Goal: Subscribe to service/newsletter

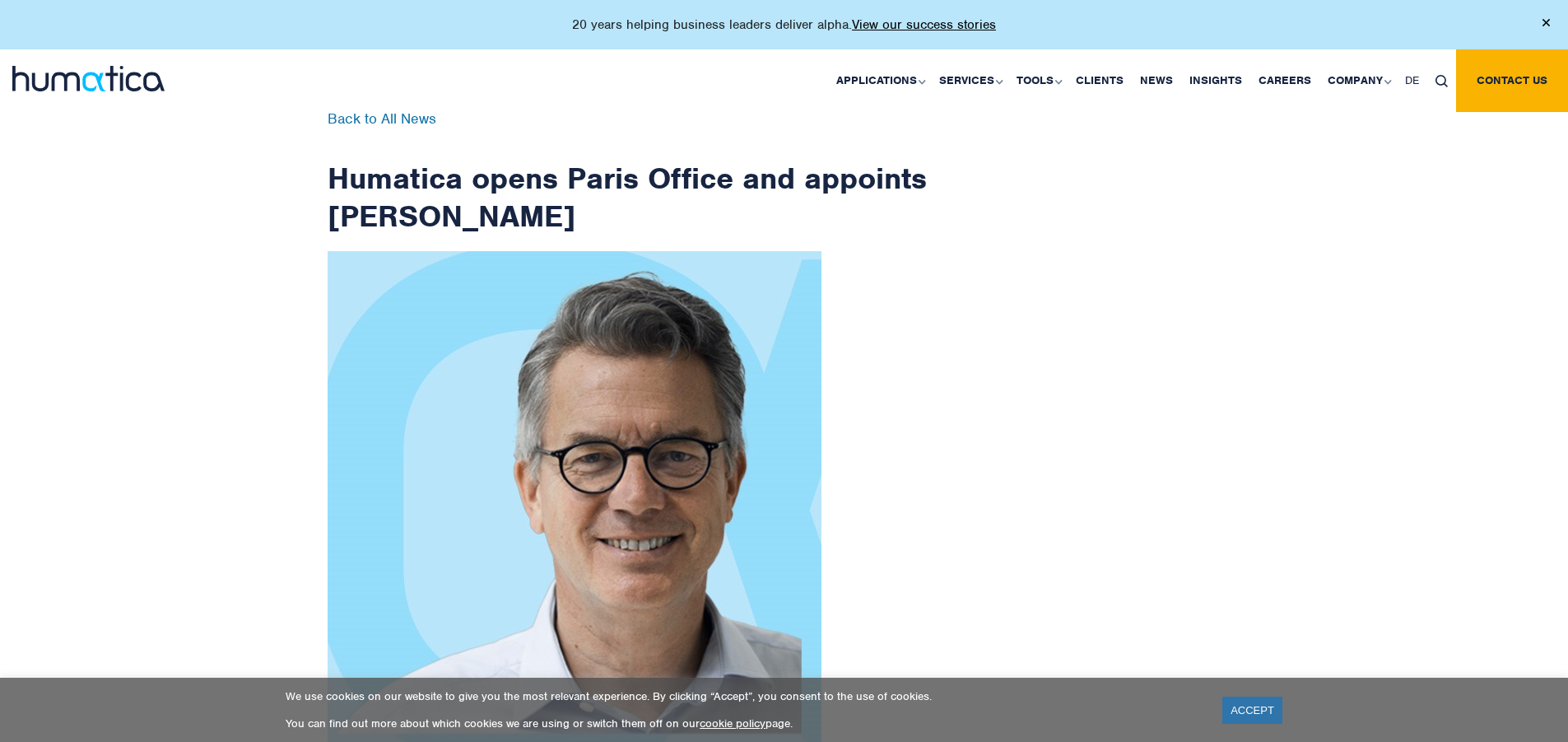
scroll to position [2627, 0]
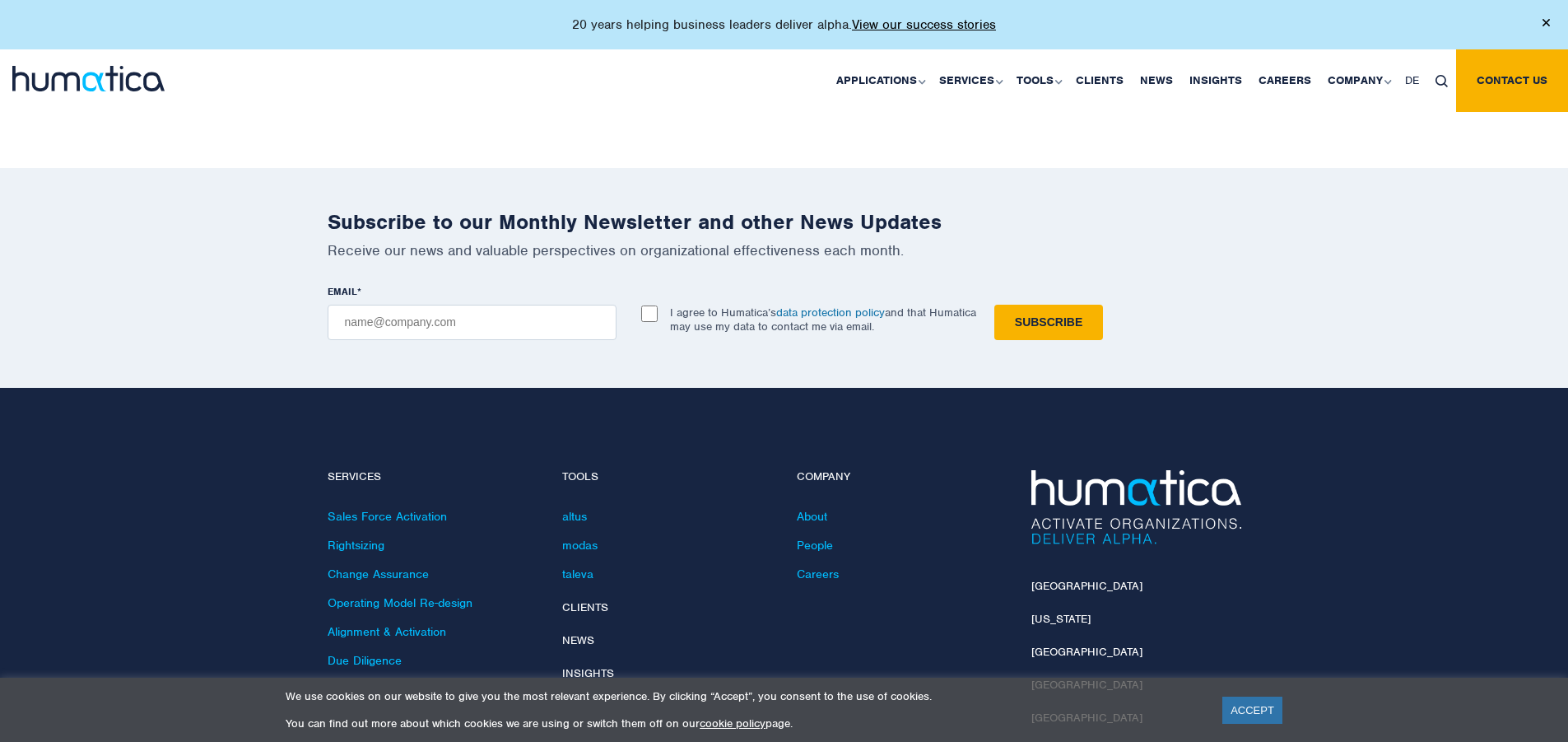
checkbox input "true"
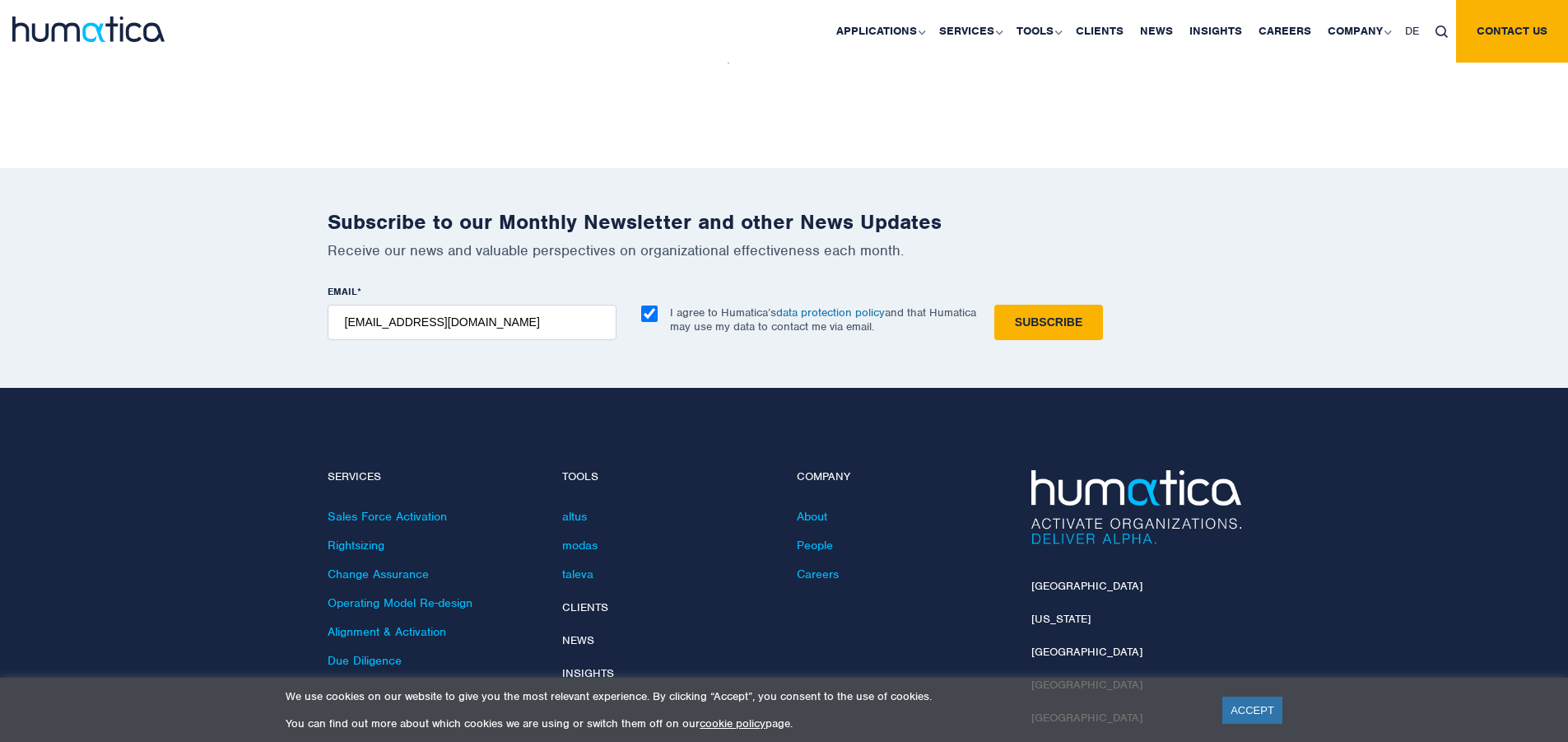
type input "[EMAIL_ADDRESS][DOMAIN_NAME]"
click at [994, 304] on input "Subscribe" at bounding box center [1049, 322] width 108 height 36
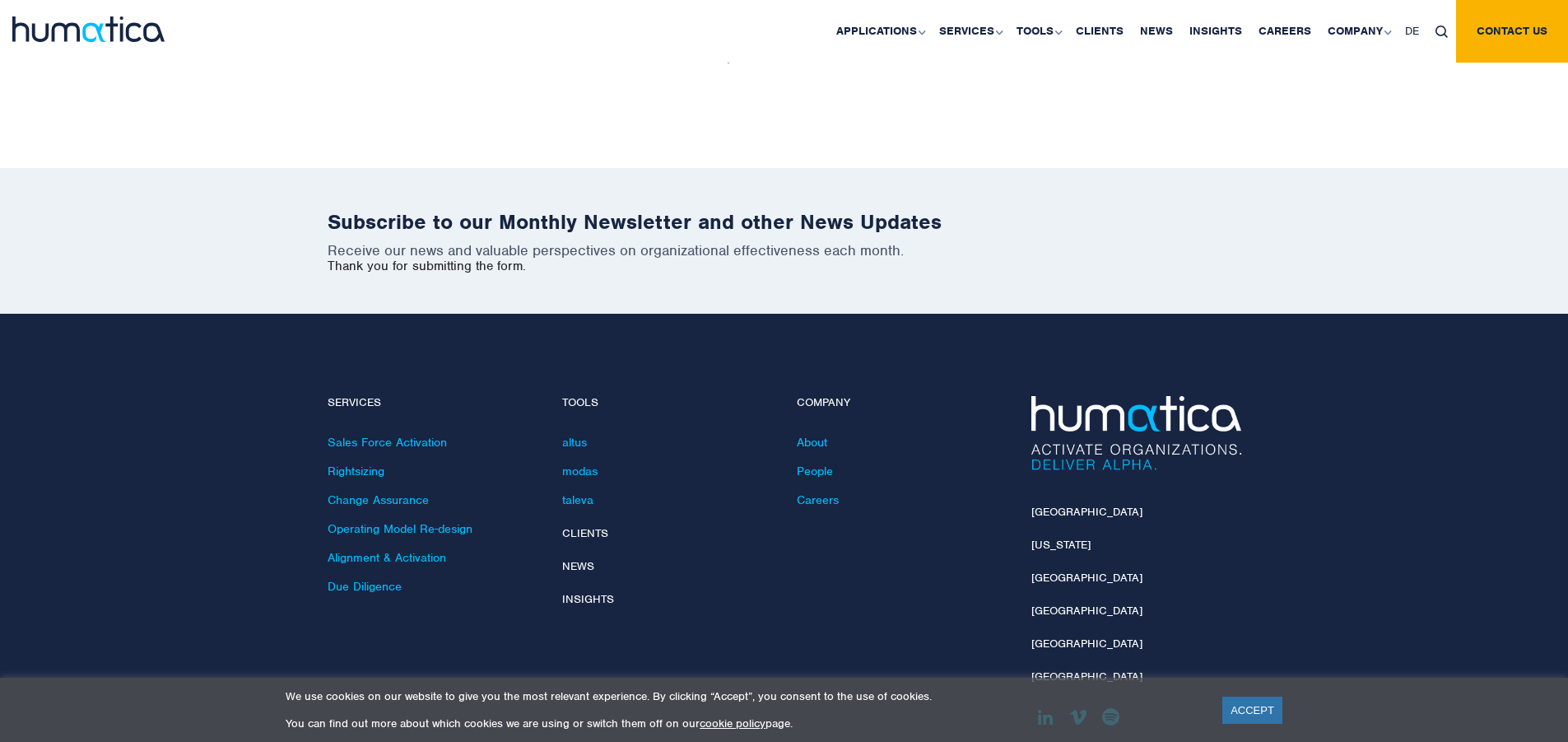
scroll to position [2553, 0]
